Goal: Check status: Check status

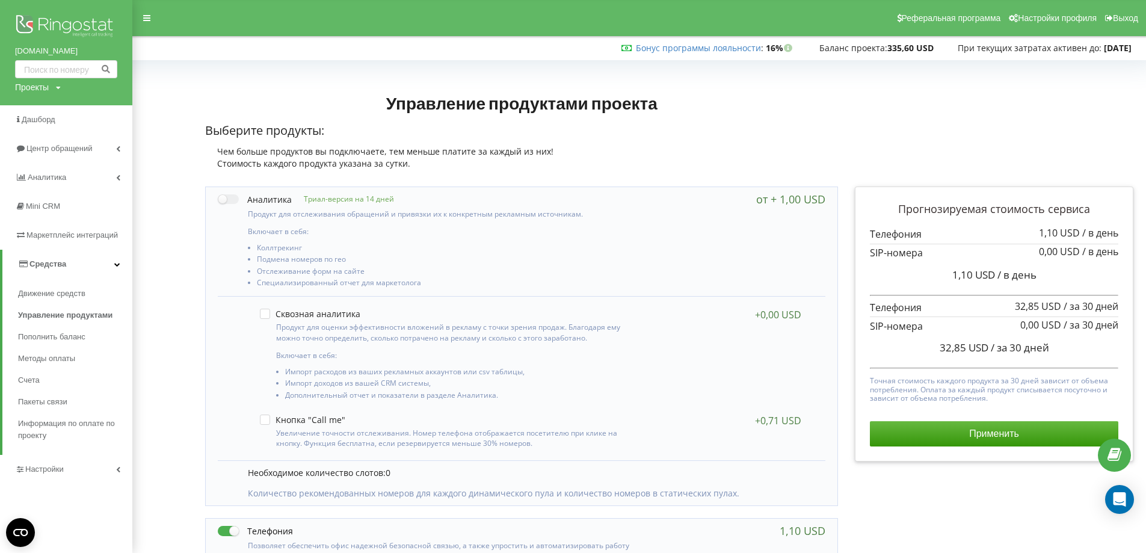
drag, startPoint x: 54, startPoint y: 147, endPoint x: 146, endPoint y: 167, distance: 94.2
click at [55, 147] on span "Центр обращений" at bounding box center [59, 148] width 66 height 9
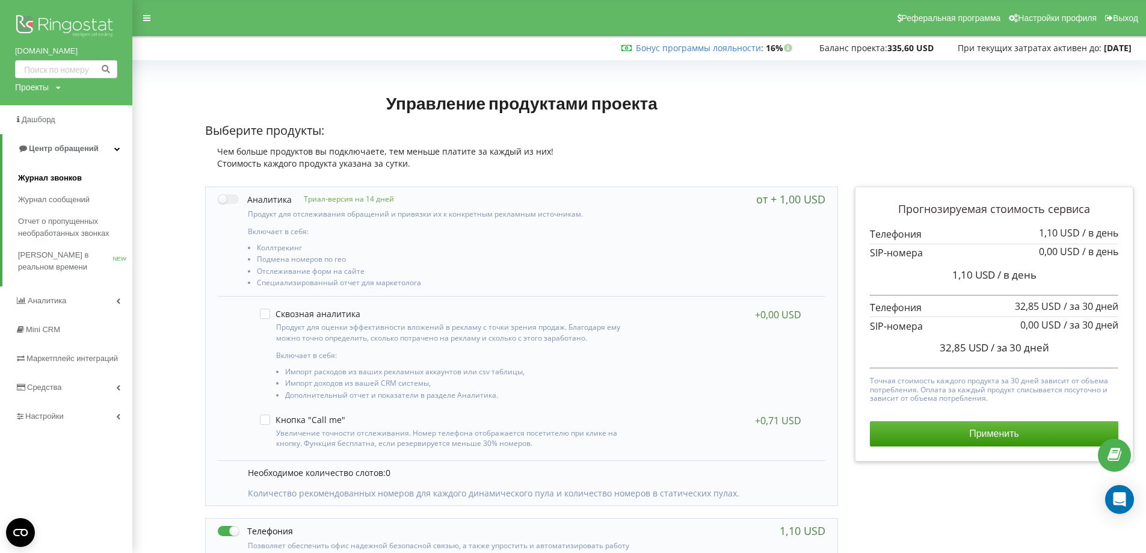
click at [47, 179] on span "Журнал звонков" at bounding box center [50, 178] width 64 height 12
click at [51, 173] on span "Журнал звонков" at bounding box center [50, 178] width 64 height 12
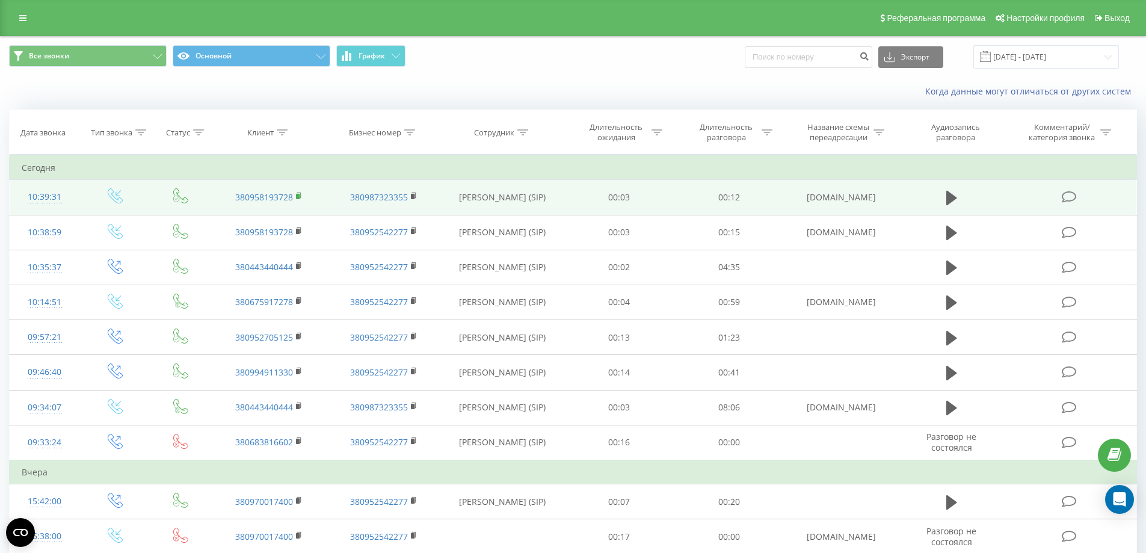
click at [301, 196] on icon at bounding box center [299, 196] width 7 height 8
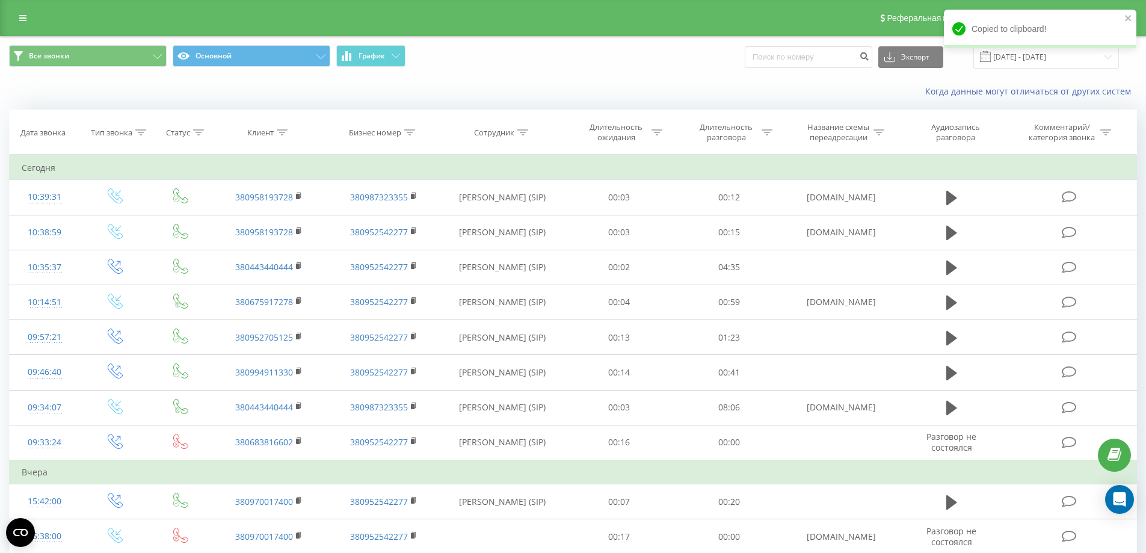
click at [11, 88] on div "Когда данные могут отличаться от других систем" at bounding box center [573, 91] width 1145 height 29
